Goal: Task Accomplishment & Management: Use online tool/utility

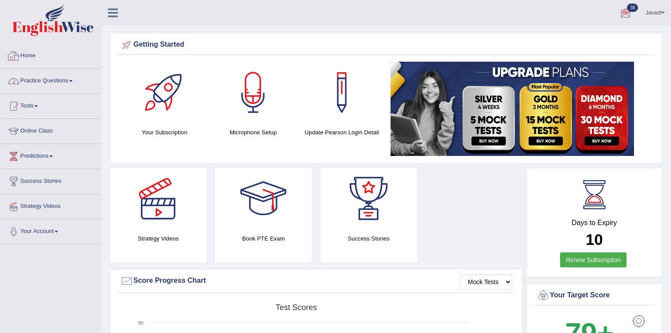
click at [42, 30] on img at bounding box center [52, 20] width 81 height 32
click at [33, 103] on link "Tests" at bounding box center [50, 105] width 100 height 22
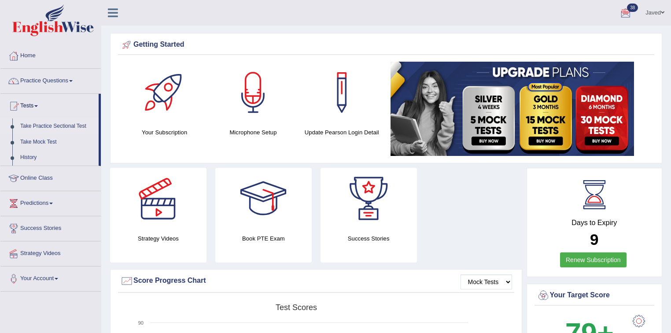
click at [51, 125] on link "Take Practice Sectional Test" at bounding box center [57, 126] width 82 height 16
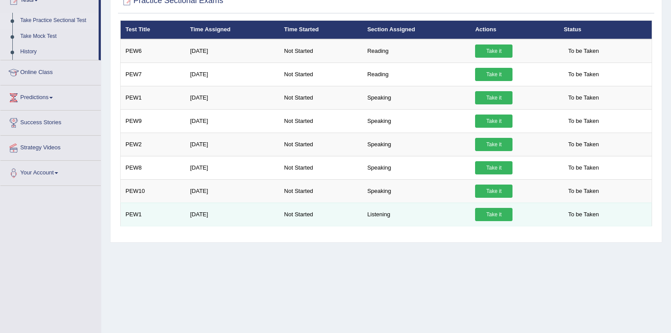
click at [500, 211] on link "Take it" at bounding box center [493, 214] width 37 height 13
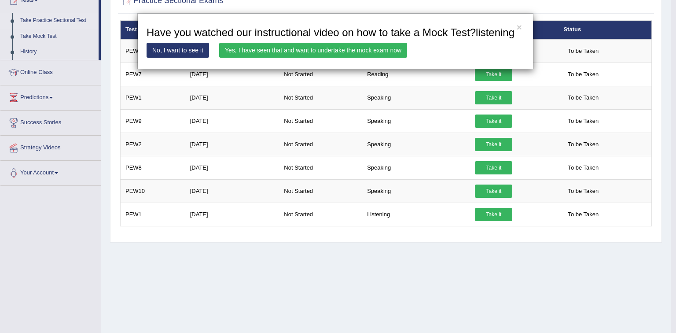
click at [349, 51] on link "Yes, I have seen that and want to undertake the mock exam now" at bounding box center [313, 50] width 188 height 15
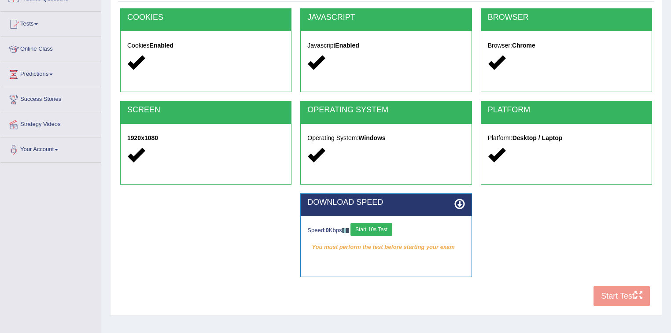
scroll to position [129, 0]
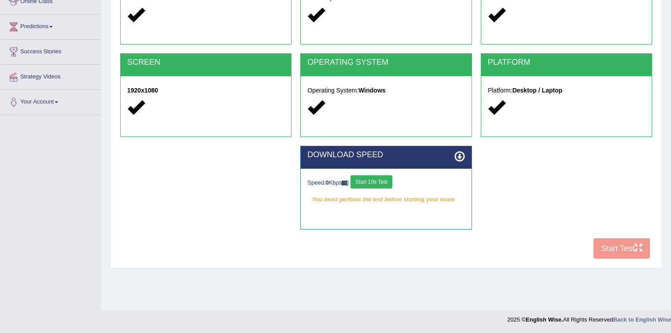
click at [384, 183] on button "Start 10s Test" at bounding box center [371, 181] width 42 height 13
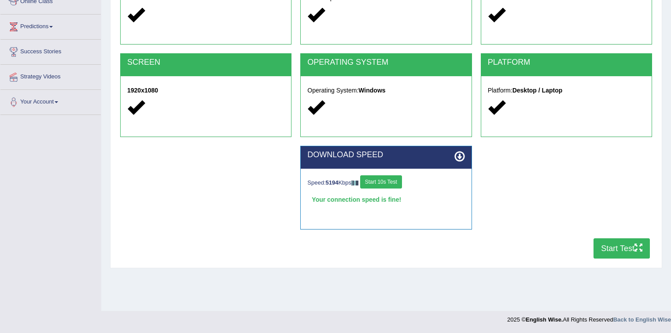
click at [621, 248] on button "Start Test" at bounding box center [621, 248] width 56 height 20
